Goal: Task Accomplishment & Management: Manage account settings

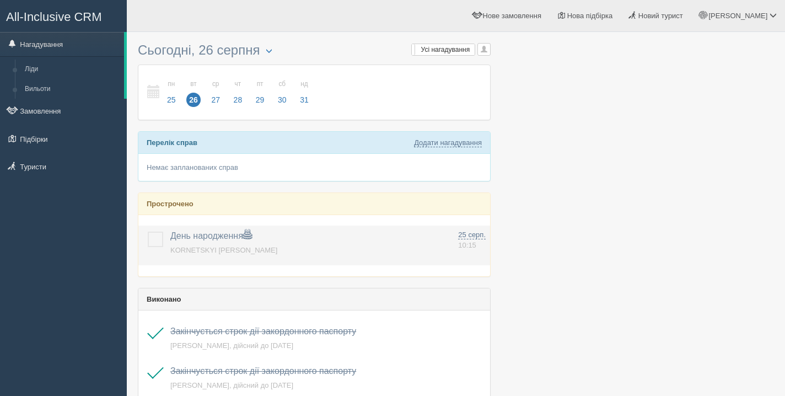
click at [148, 232] on label at bounding box center [148, 232] width 0 height 0
click at [0, 0] on input "checkbox" at bounding box center [0, 0] width 0 height 0
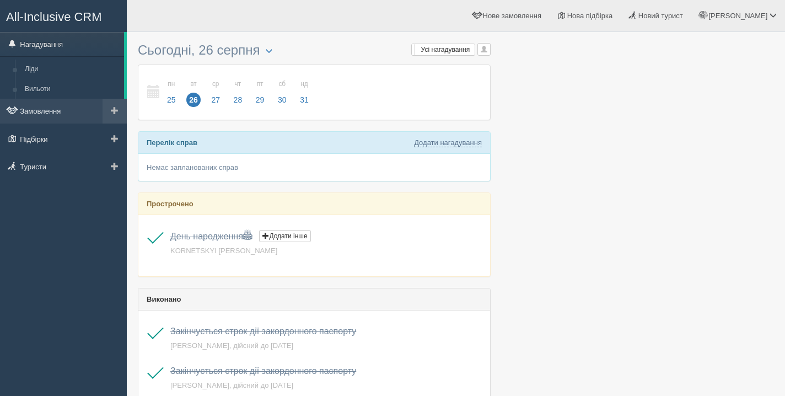
click at [47, 108] on link "Замовлення" at bounding box center [63, 111] width 127 height 24
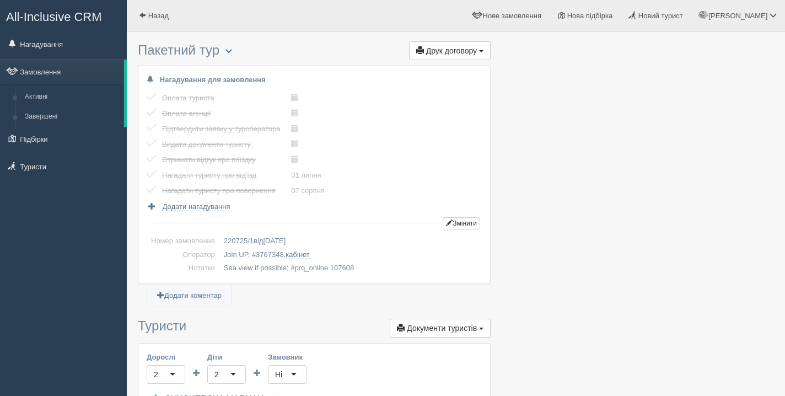
click at [232, 53] on span "button" at bounding box center [229, 50] width 7 height 7
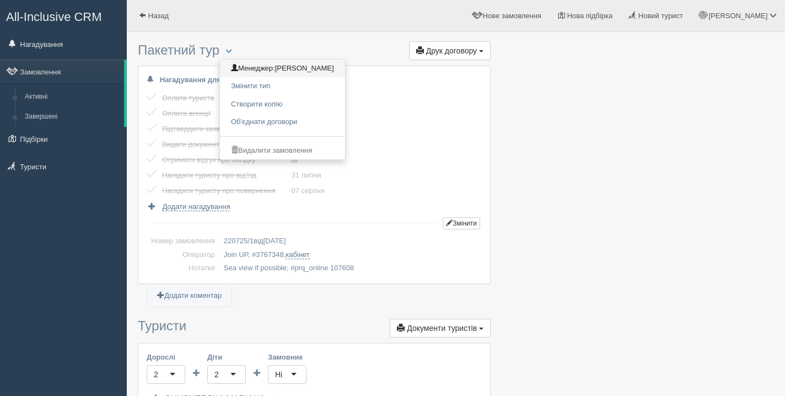
click at [249, 69] on link "Менеджер: [PERSON_NAME]" at bounding box center [282, 69] width 125 height 18
checkbox input "true"
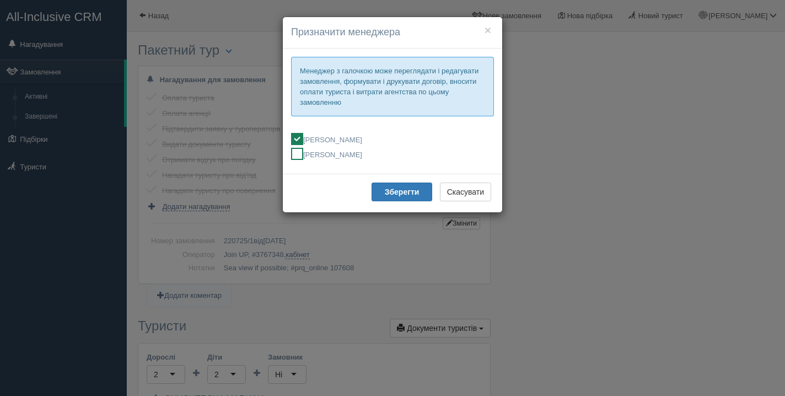
click at [297, 152] on ins at bounding box center [297, 154] width 12 height 12
checkbox input "false"
checkbox input "true"
click at [407, 197] on button "Зберегти" at bounding box center [402, 192] width 61 height 19
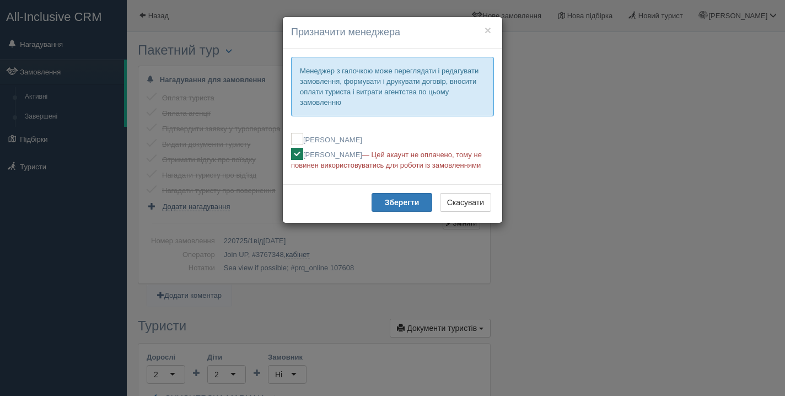
click at [481, 31] on h4 "Призначити менеджера" at bounding box center [392, 32] width 203 height 14
click at [486, 31] on button "×" at bounding box center [488, 30] width 7 height 12
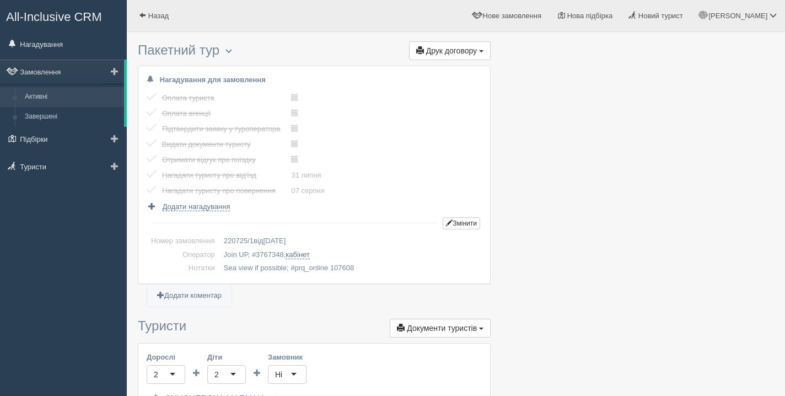
click at [50, 93] on link "Активні" at bounding box center [72, 97] width 104 height 20
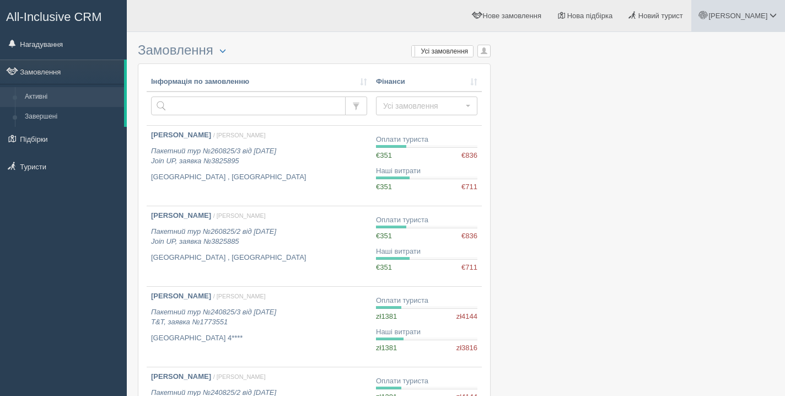
click at [746, 15] on span "[PERSON_NAME]" at bounding box center [738, 16] width 59 height 8
click at [718, 134] on link "Вихід" at bounding box center [725, 143] width 120 height 24
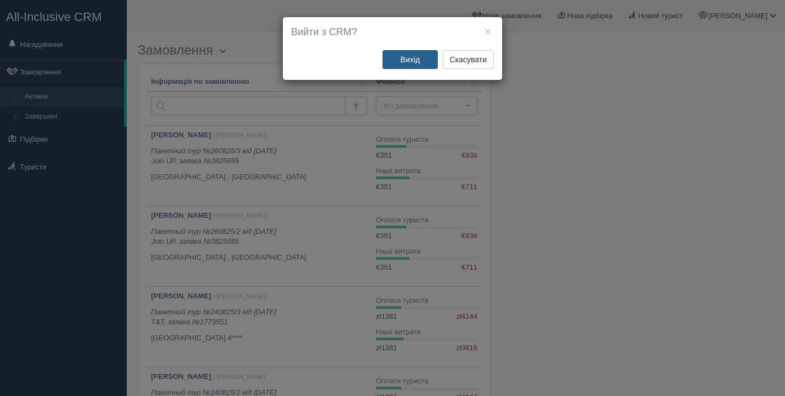
click at [410, 62] on button "Вихід" at bounding box center [410, 59] width 55 height 19
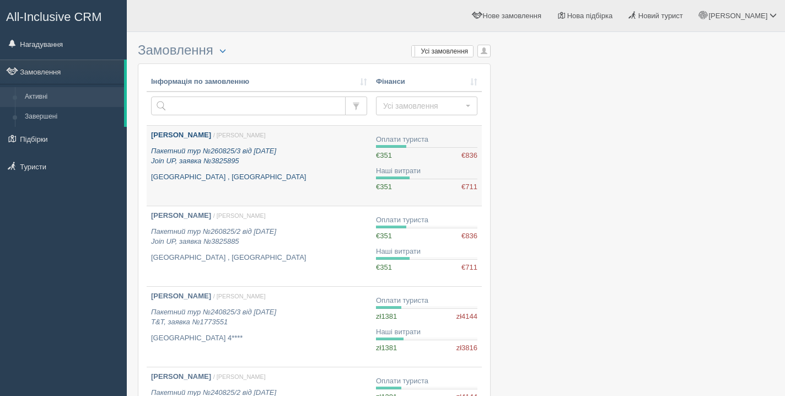
click at [196, 144] on div "[PERSON_NAME] / [PERSON_NAME] Пакетний тур №260825/3 від [DATE] Join UP, заявка…" at bounding box center [259, 156] width 216 height 52
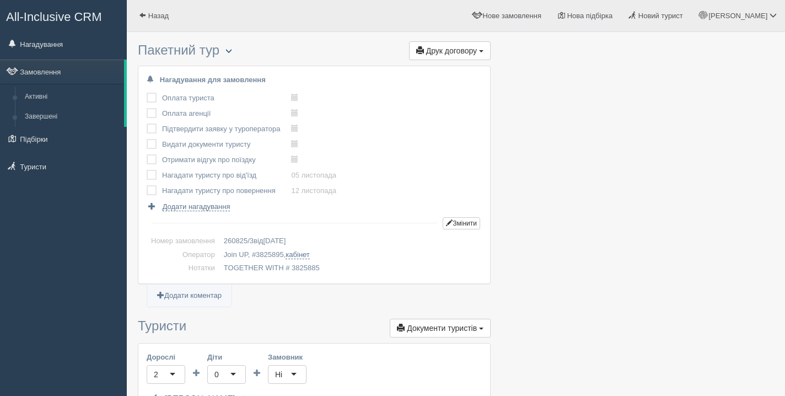
click at [227, 52] on button "button" at bounding box center [229, 51] width 19 height 13
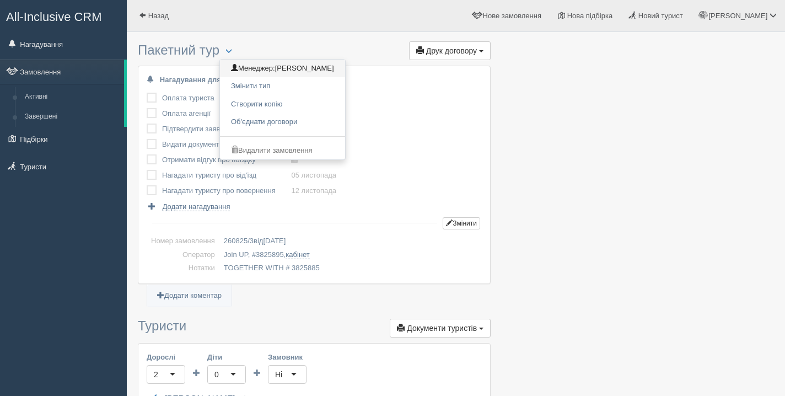
click at [255, 65] on link "Менеджер: [PERSON_NAME]" at bounding box center [282, 69] width 125 height 18
checkbox input "true"
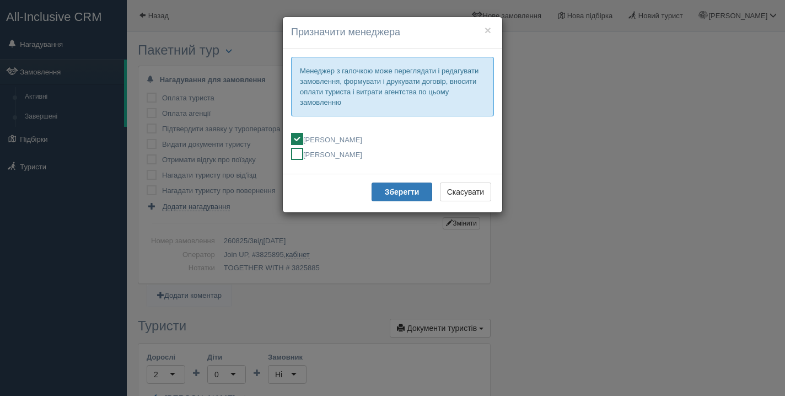
click at [300, 154] on ins at bounding box center [297, 154] width 12 height 12
checkbox input "false"
checkbox input "true"
click at [410, 190] on b "Зберегти" at bounding box center [402, 192] width 35 height 9
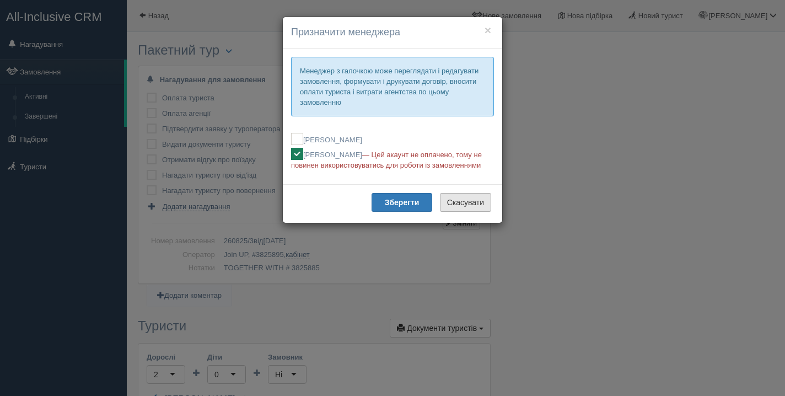
click at [472, 206] on button "Скасувати" at bounding box center [465, 202] width 51 height 19
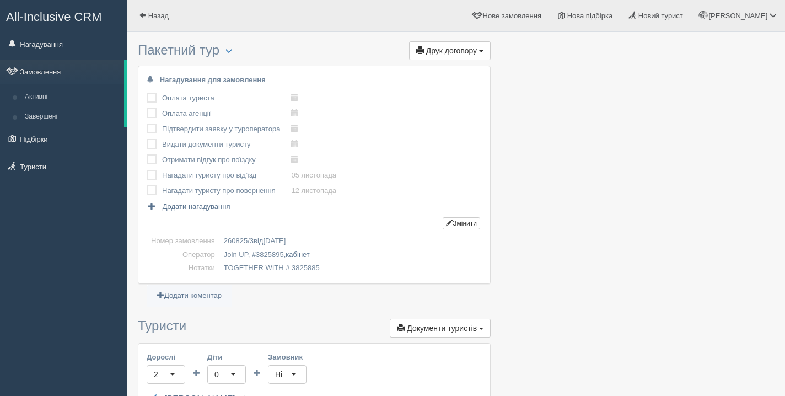
click at [57, 15] on span "All-Inclusive CRM" at bounding box center [54, 17] width 96 height 14
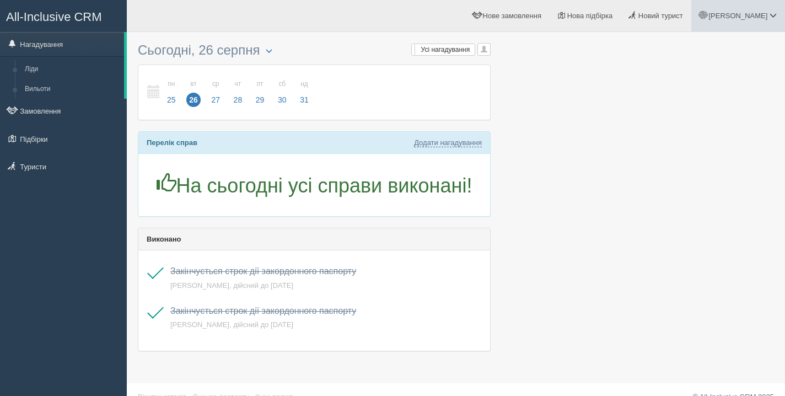
click at [741, 14] on span "[PERSON_NAME]" at bounding box center [738, 16] width 59 height 8
click at [678, 56] on link "Мій профіль" at bounding box center [725, 50] width 120 height 24
